Goal: Check status: Check status

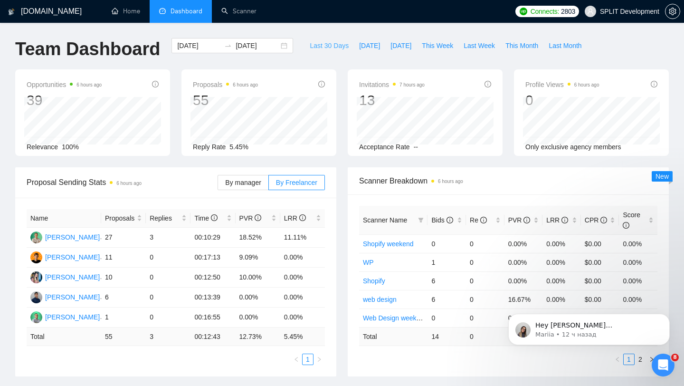
click at [331, 40] on button "Last 30 Days" at bounding box center [328, 45] width 49 height 15
type input "[DATE]"
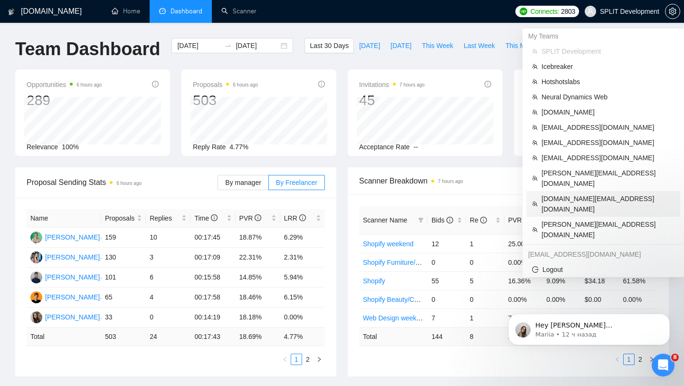
click at [567, 193] on span "[DOMAIN_NAME][EMAIL_ADDRESS][DOMAIN_NAME]" at bounding box center [607, 203] width 133 height 21
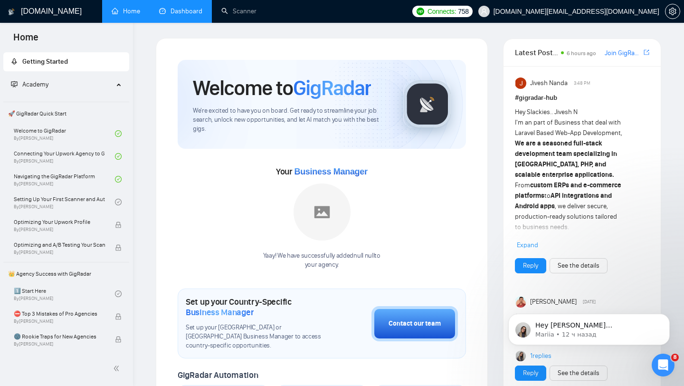
click at [184, 15] on link "Dashboard" at bounding box center [180, 11] width 43 height 8
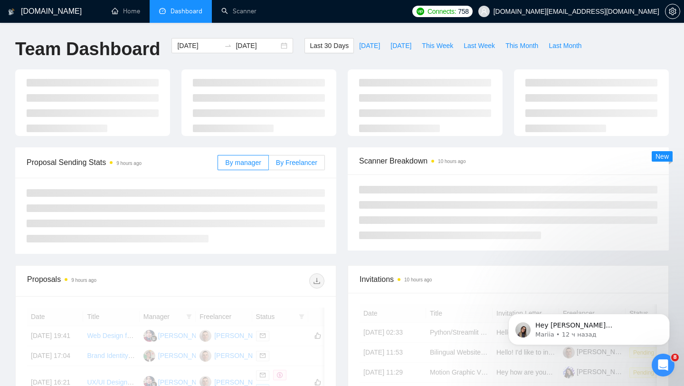
click at [296, 164] on span "By Freelancer" at bounding box center [296, 163] width 41 height 8
click at [269, 165] on input "By Freelancer" at bounding box center [269, 165] width 0 height 0
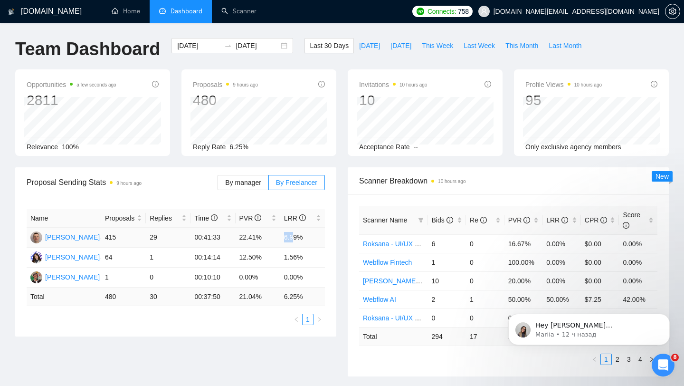
drag, startPoint x: 280, startPoint y: 235, endPoint x: 308, endPoint y: 235, distance: 28.0
click at [304, 235] on tr "[PERSON_NAME] 415 29 00:41:33 22.41% 6.99%" at bounding box center [176, 237] width 298 height 20
click at [306, 270] on td "0.00%" at bounding box center [302, 277] width 45 height 20
click at [628, 11] on span "[DOMAIN_NAME][EMAIL_ADDRESS][DOMAIN_NAME]" at bounding box center [576, 11] width 166 height 0
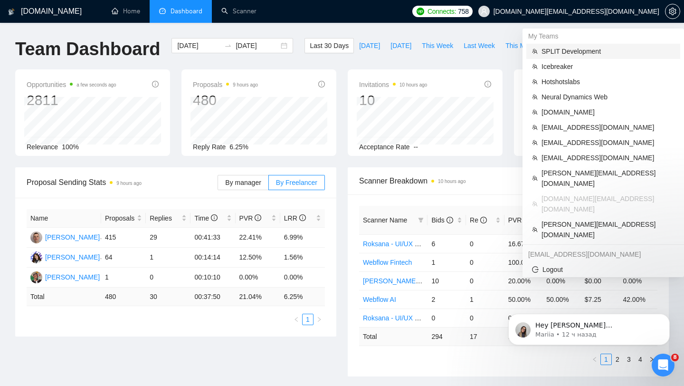
click at [568, 56] on span "SPLIT Development" at bounding box center [607, 51] width 133 height 10
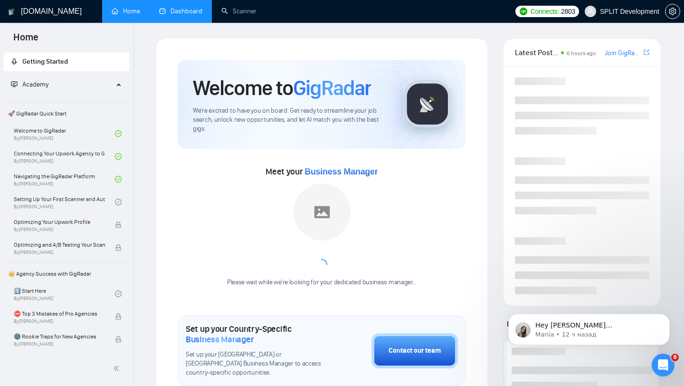
click at [635, 11] on span "SPLIT Development" at bounding box center [629, 11] width 59 height 0
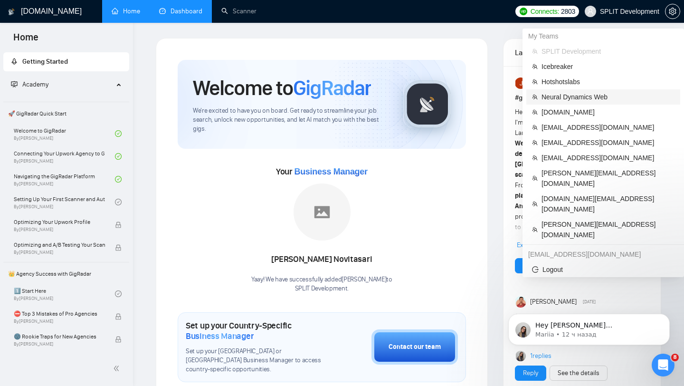
click at [584, 97] on span "Neural Dynamics Web" at bounding box center [607, 97] width 133 height 10
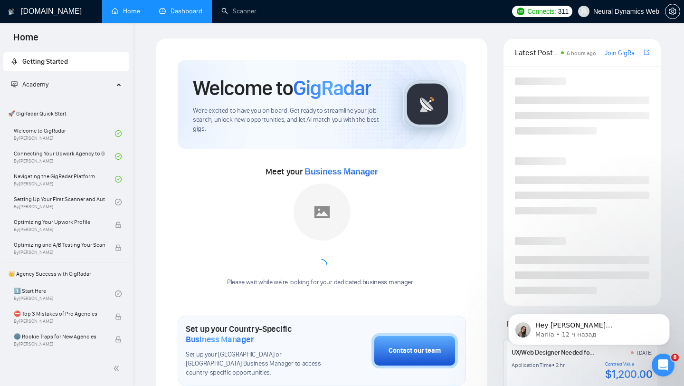
click at [180, 7] on link "Dashboard" at bounding box center [180, 11] width 43 height 8
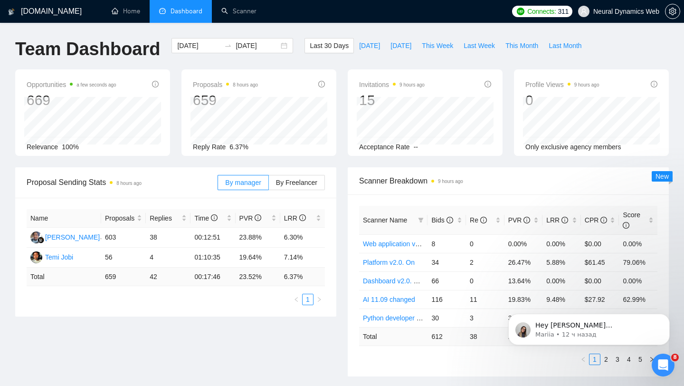
click at [304, 173] on div "By manager By Freelancer" at bounding box center [271, 182] width 107 height 30
click at [303, 181] on span "By Freelancer" at bounding box center [296, 183] width 41 height 8
click at [269, 185] on input "By Freelancer" at bounding box center [269, 185] width 0 height 0
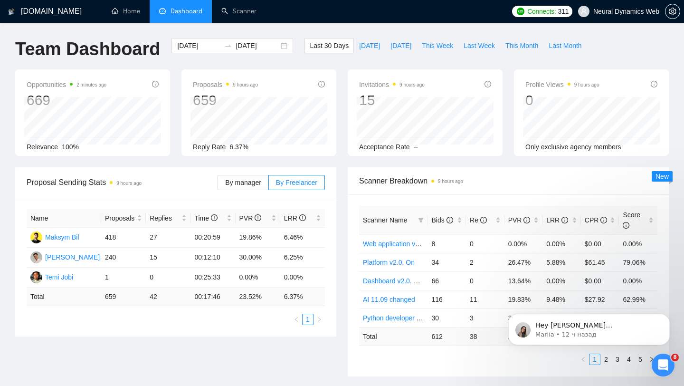
click at [619, 17] on span "Neural Dynamics Web" at bounding box center [618, 11] width 93 height 30
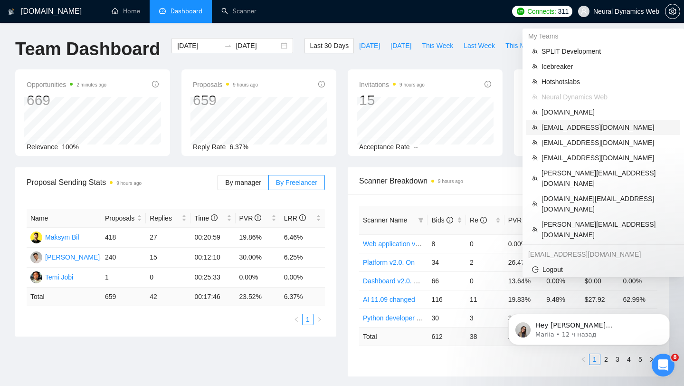
click at [549, 121] on li "[EMAIL_ADDRESS][DOMAIN_NAME]" at bounding box center [603, 127] width 154 height 15
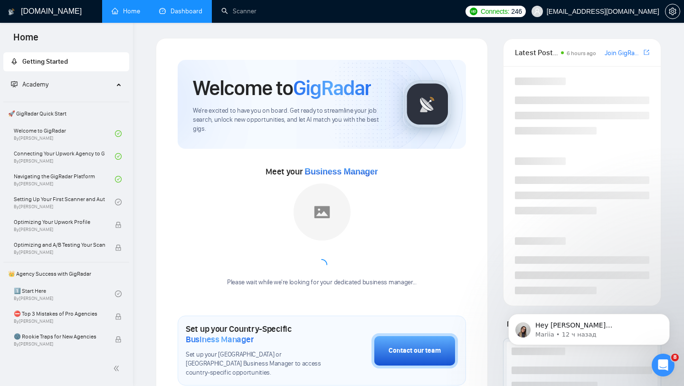
click at [169, 15] on link "Dashboard" at bounding box center [180, 11] width 43 height 8
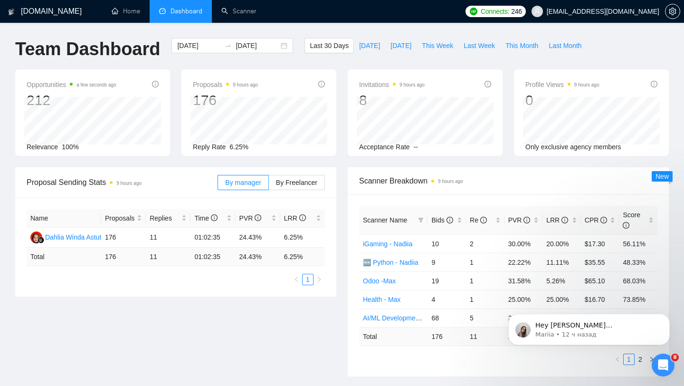
click at [585, 15] on span "[EMAIL_ADDRESS][DOMAIN_NAME]" at bounding box center [595, 11] width 139 height 30
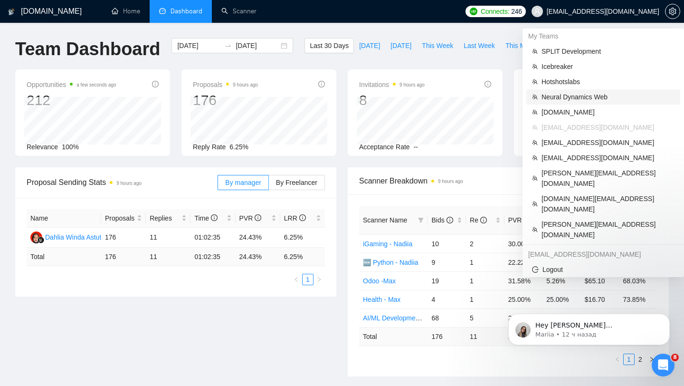
click at [575, 100] on span "Neural Dynamics Web" at bounding box center [607, 97] width 133 height 10
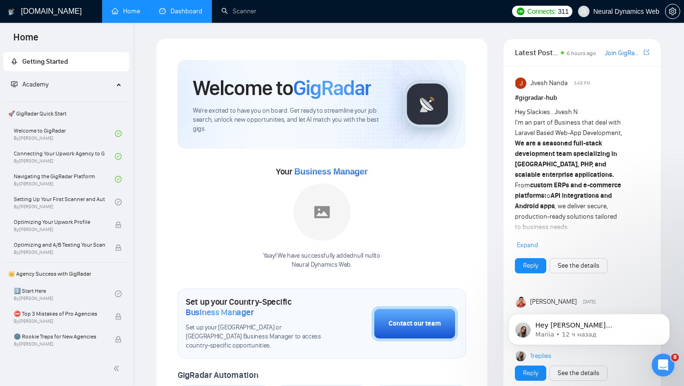
click at [182, 14] on link "Dashboard" at bounding box center [180, 11] width 43 height 8
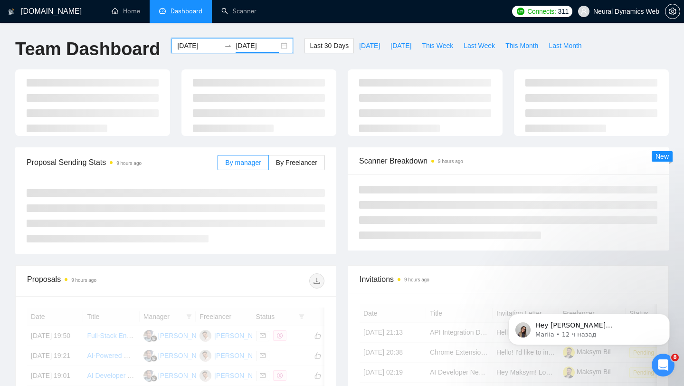
click at [248, 47] on input "[DATE]" at bounding box center [257, 45] width 43 height 10
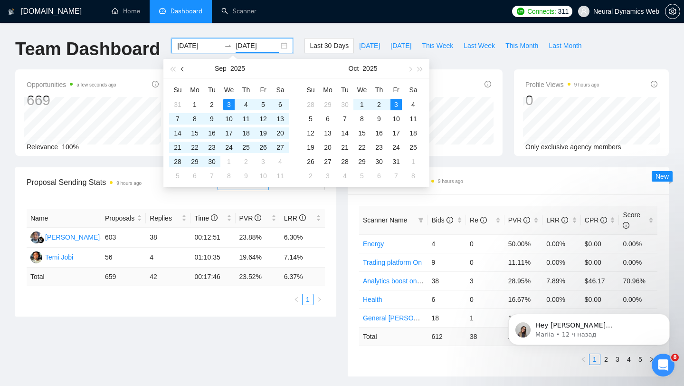
click at [185, 71] on button "button" at bounding box center [183, 68] width 10 height 19
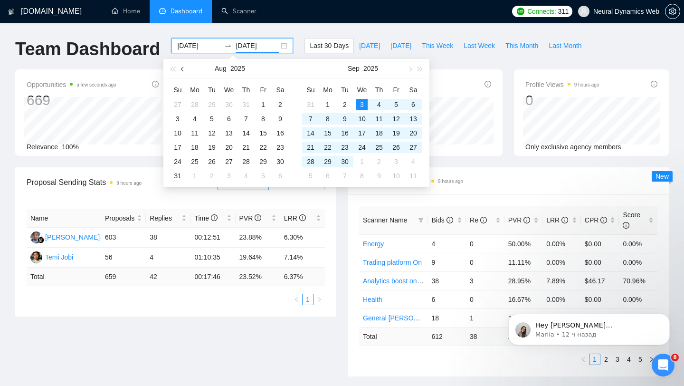
click at [185, 71] on button "button" at bounding box center [183, 68] width 10 height 19
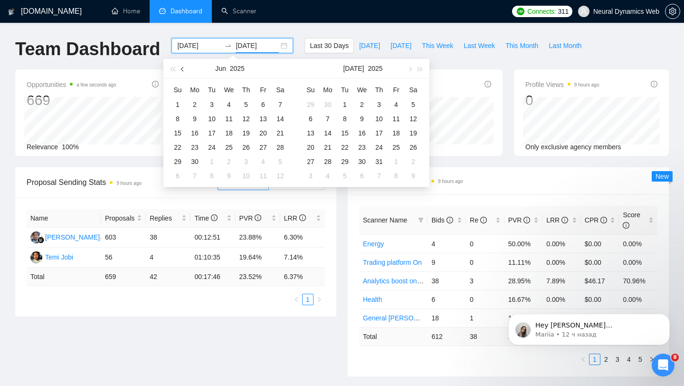
click at [185, 71] on button "button" at bounding box center [183, 68] width 10 height 19
type input "[DATE]"
click at [244, 103] on div "1" at bounding box center [245, 104] width 11 height 11
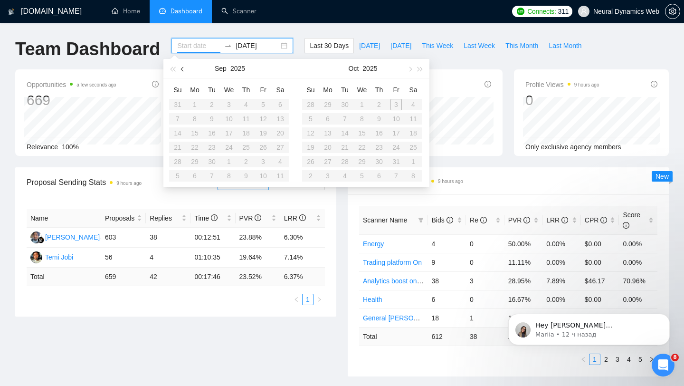
click at [182, 66] on button "button" at bounding box center [183, 68] width 10 height 19
type input "[DATE]"
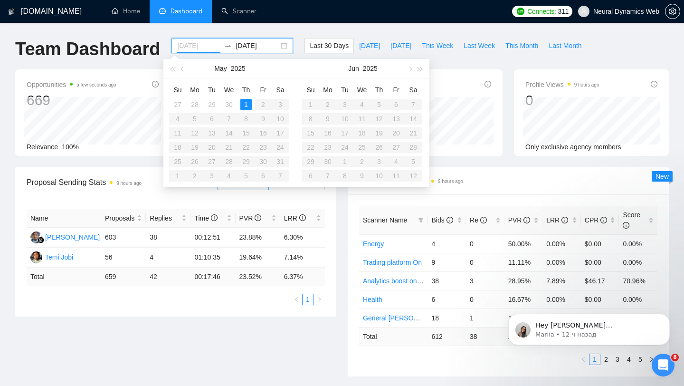
click at [248, 104] on div "1" at bounding box center [245, 104] width 11 height 11
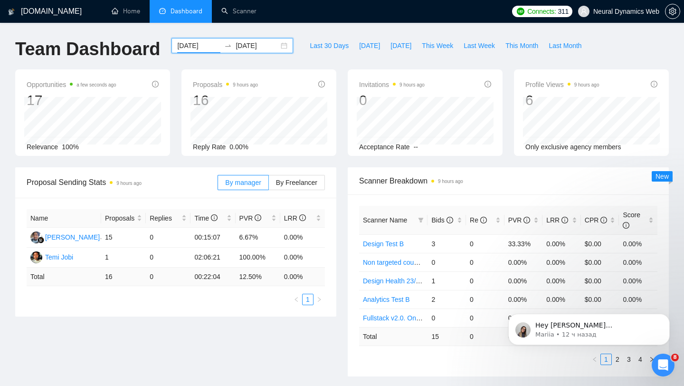
click at [249, 42] on input "[DATE]" at bounding box center [257, 45] width 43 height 10
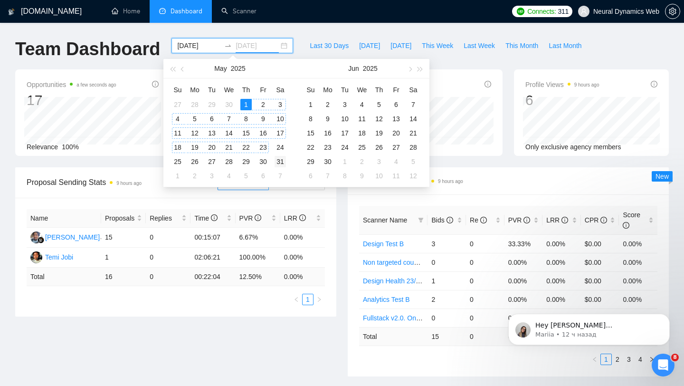
type input "[DATE]"
click at [279, 161] on div "31" at bounding box center [280, 161] width 11 height 11
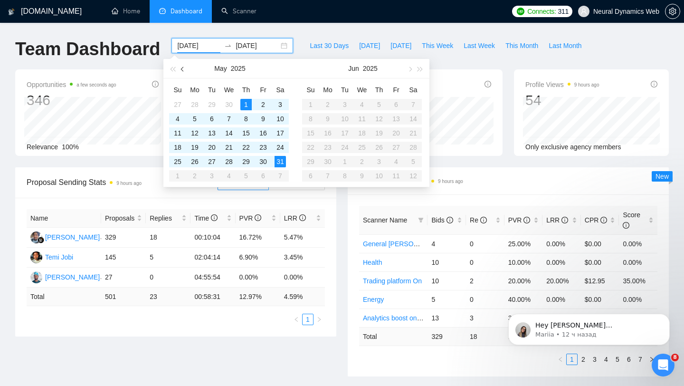
click at [183, 66] on span "button" at bounding box center [183, 68] width 5 height 5
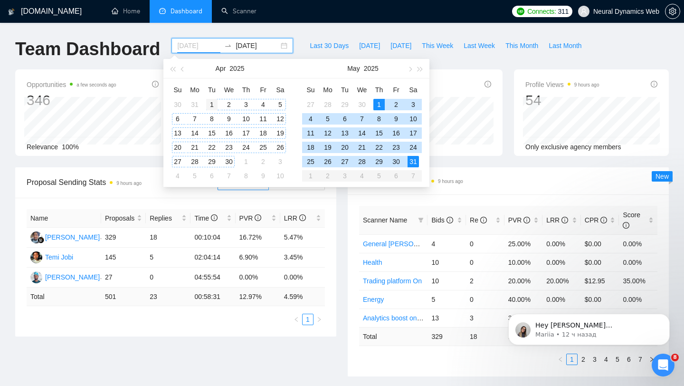
type input "[DATE]"
click at [213, 101] on div "1" at bounding box center [211, 104] width 11 height 11
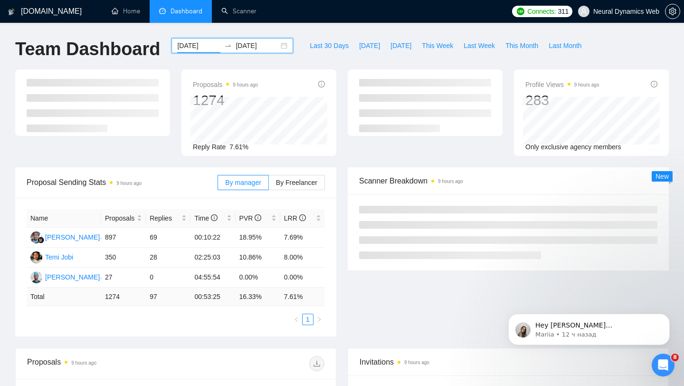
click at [249, 44] on input "[DATE]" at bounding box center [257, 45] width 43 height 10
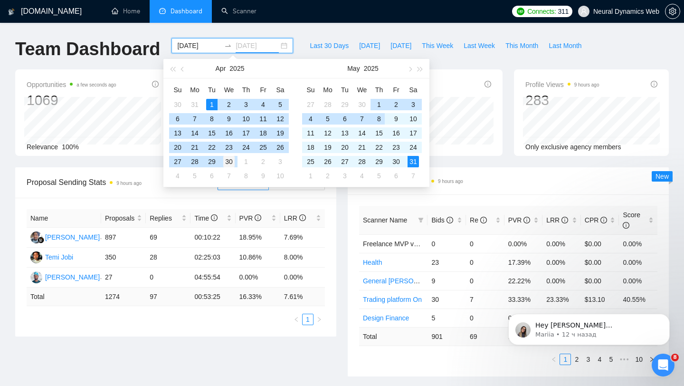
type input "[DATE]"
click at [231, 163] on div "30" at bounding box center [228, 161] width 11 height 11
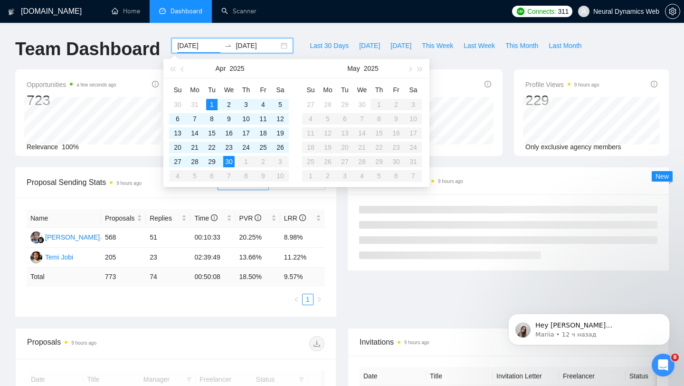
click at [331, 223] on div "Name Proposals Replies Time PVR LRR [PERSON_NAME] 568 51 00:10:33 20.25% 8.98% …" at bounding box center [175, 257] width 321 height 119
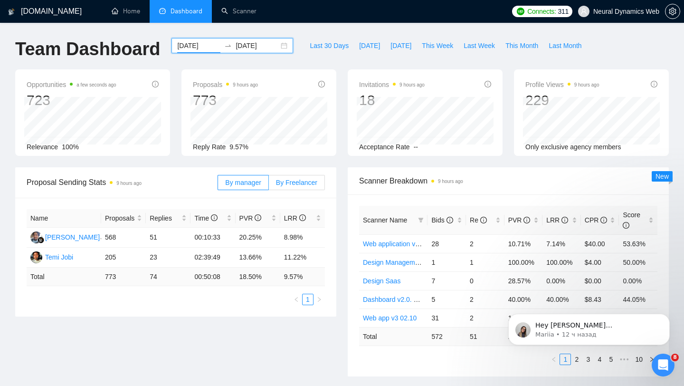
click at [303, 184] on span "By Freelancer" at bounding box center [296, 183] width 41 height 8
click at [269, 185] on input "By Freelancer" at bounding box center [269, 185] width 0 height 0
click at [275, 46] on div "[DATE] [DATE]" at bounding box center [232, 45] width 122 height 15
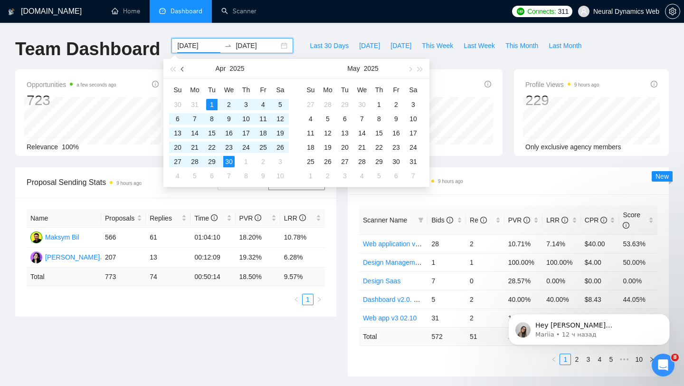
click at [182, 72] on button "button" at bounding box center [183, 68] width 10 height 19
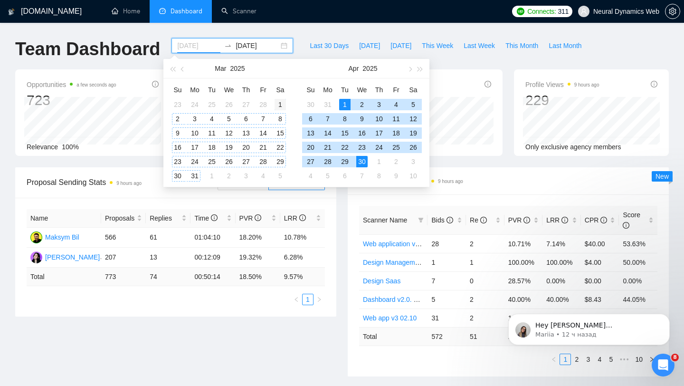
type input "[DATE]"
click at [275, 104] on div "1" at bounding box center [280, 104] width 11 height 11
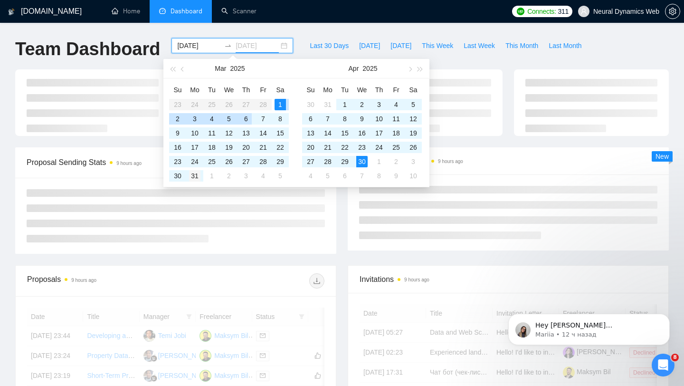
type input "[DATE]"
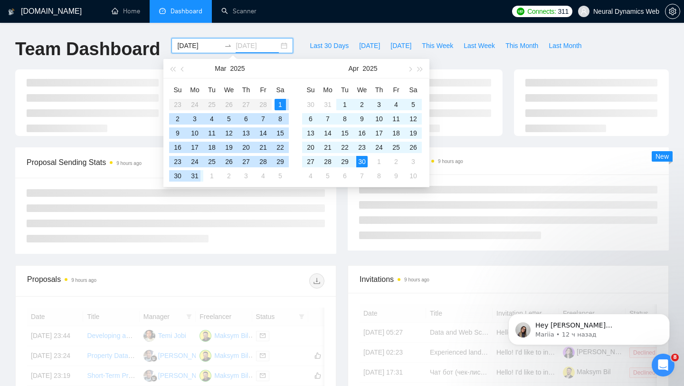
click at [194, 174] on div "31" at bounding box center [194, 175] width 11 height 11
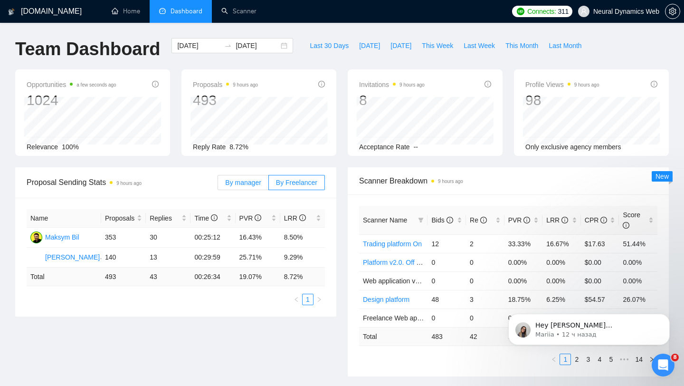
click at [246, 184] on span "By manager" at bounding box center [243, 183] width 36 height 8
click at [218, 185] on input "By manager" at bounding box center [218, 185] width 0 height 0
click at [294, 186] on label "By Freelancer" at bounding box center [297, 182] width 56 height 15
click at [269, 185] on input "By Freelancer" at bounding box center [269, 185] width 0 height 0
click at [276, 50] on div "[DATE] [DATE]" at bounding box center [232, 45] width 122 height 15
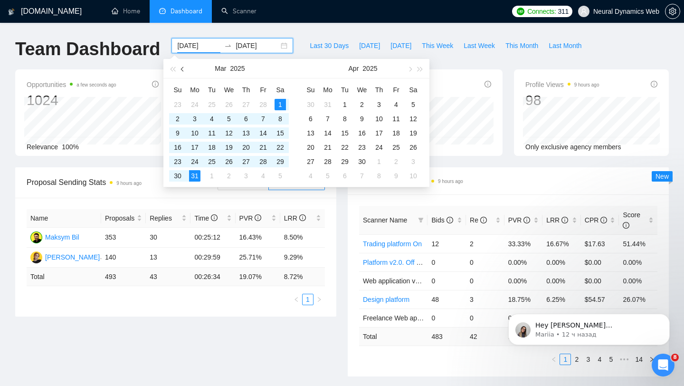
click at [184, 68] on span "button" at bounding box center [183, 68] width 5 height 5
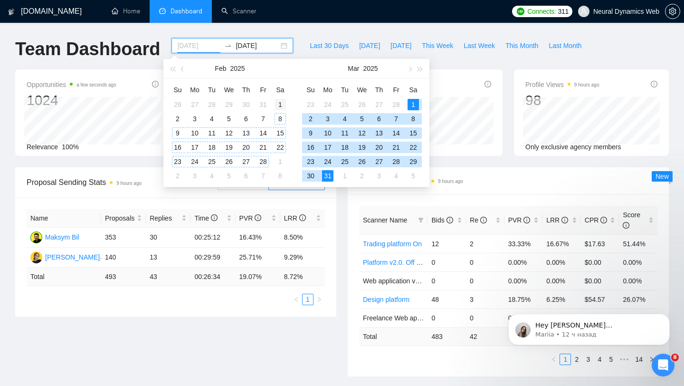
type input "[DATE]"
click at [277, 104] on div "1" at bounding box center [280, 104] width 11 height 11
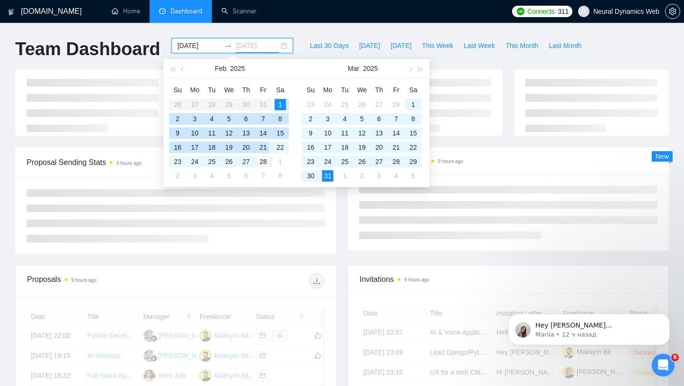
type input "[DATE]"
click at [265, 160] on div "28" at bounding box center [262, 161] width 11 height 11
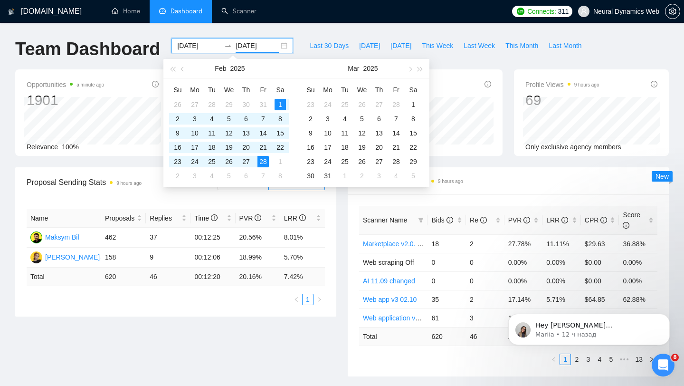
click at [330, 219] on div "Name Proposals Replies Time PVR LRR Maksym Bil 462 37 00:12:25 20.56% 8.01% [PE…" at bounding box center [175, 257] width 321 height 119
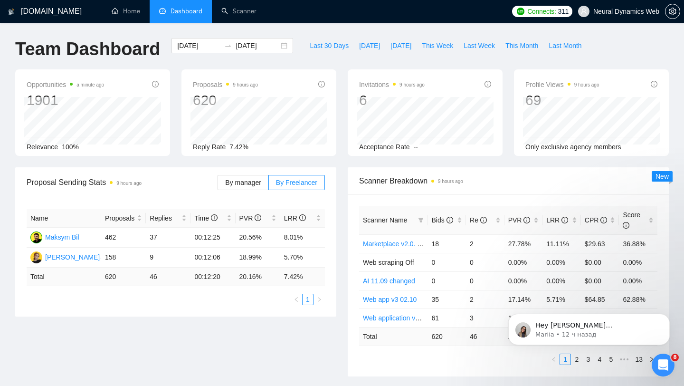
click at [630, 15] on span "Neural Dynamics Web" at bounding box center [618, 11] width 93 height 30
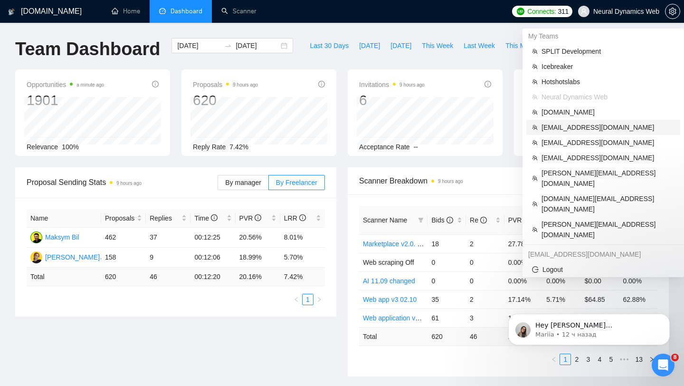
click at [566, 125] on span "[EMAIL_ADDRESS][DOMAIN_NAME]" at bounding box center [607, 127] width 133 height 10
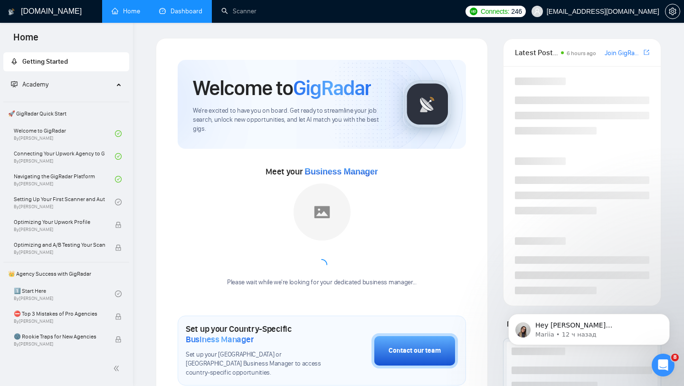
click at [177, 15] on link "Dashboard" at bounding box center [180, 11] width 43 height 8
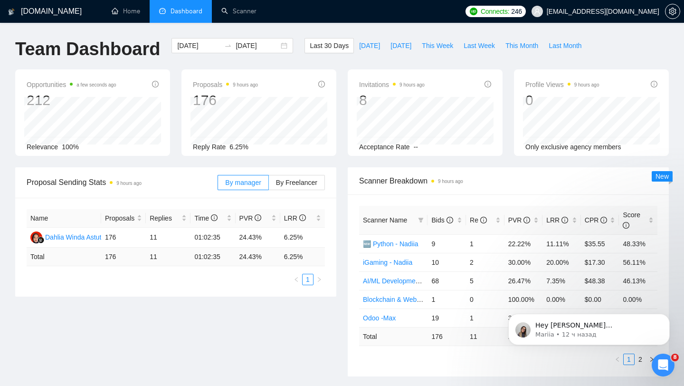
click at [291, 190] on div "By manager By Freelancer" at bounding box center [271, 182] width 107 height 30
click at [290, 183] on span "By Freelancer" at bounding box center [296, 183] width 41 height 8
click at [269, 185] on input "By Freelancer" at bounding box center [269, 185] width 0 height 0
